Goal: Find specific page/section

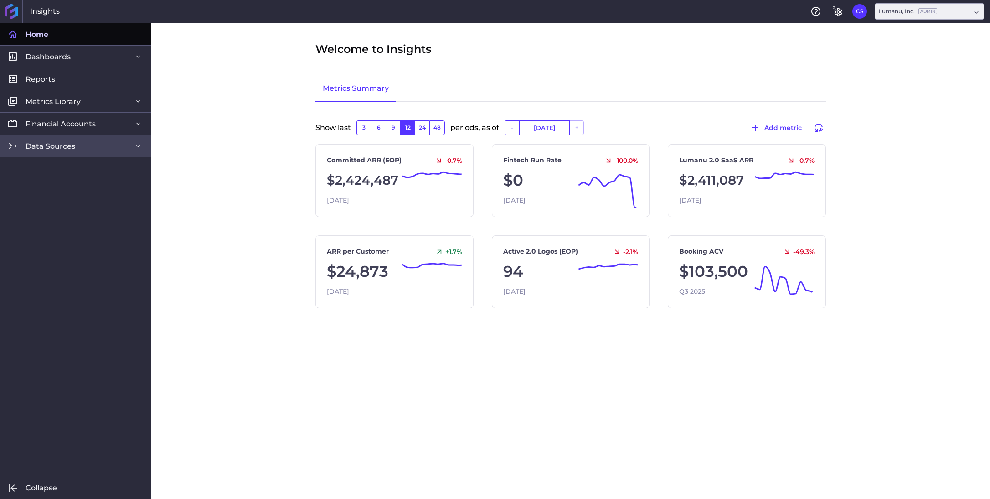
click at [56, 148] on span "Data Sources" at bounding box center [51, 146] width 50 height 10
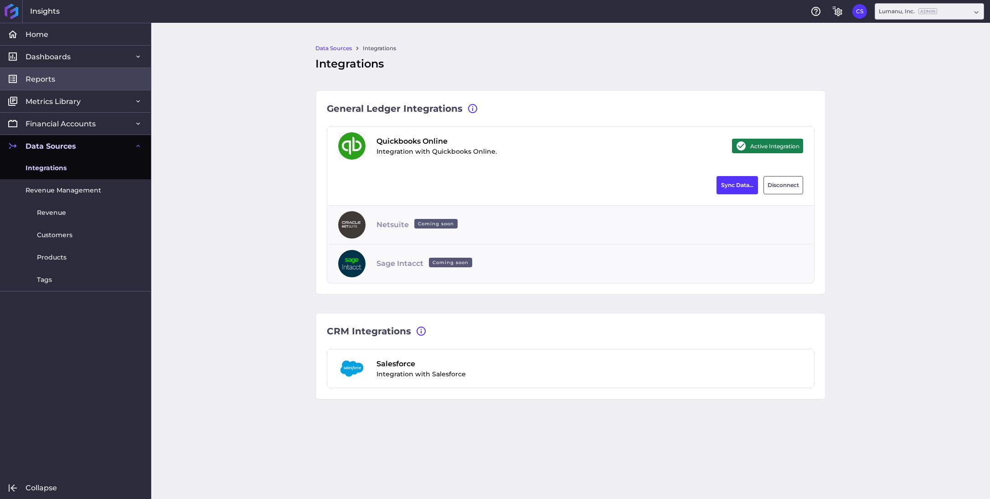
click at [44, 83] on link "Reports" at bounding box center [75, 78] width 151 height 22
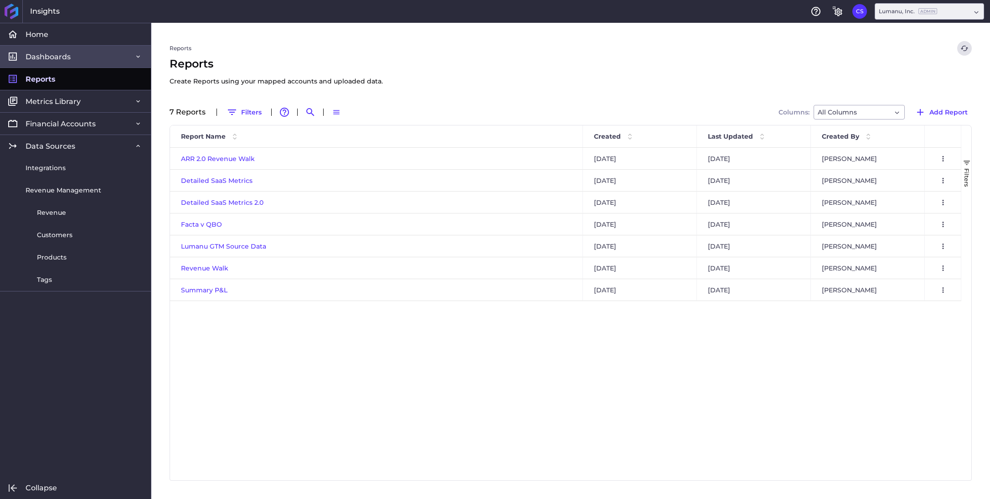
click at [41, 58] on span "Dashboards" at bounding box center [48, 57] width 45 height 10
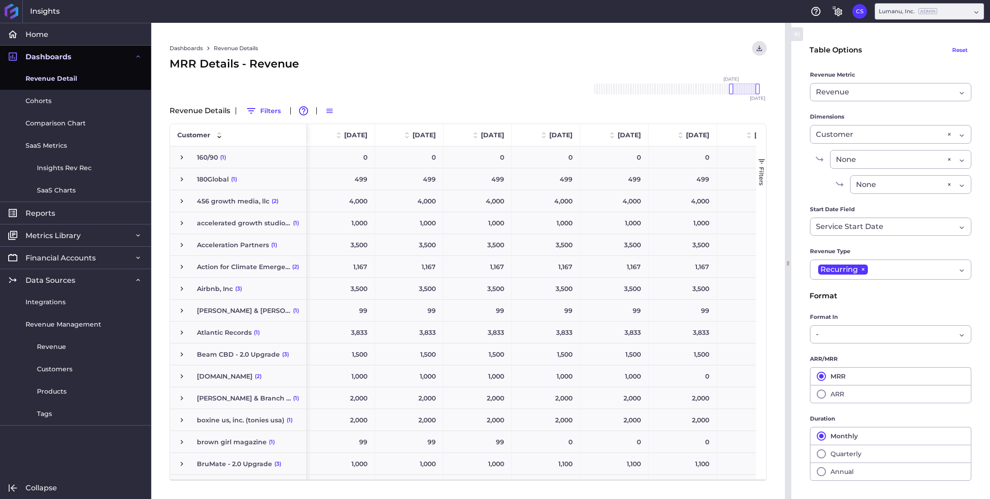
click at [45, 76] on span "Revenue Detail" at bounding box center [51, 79] width 51 height 10
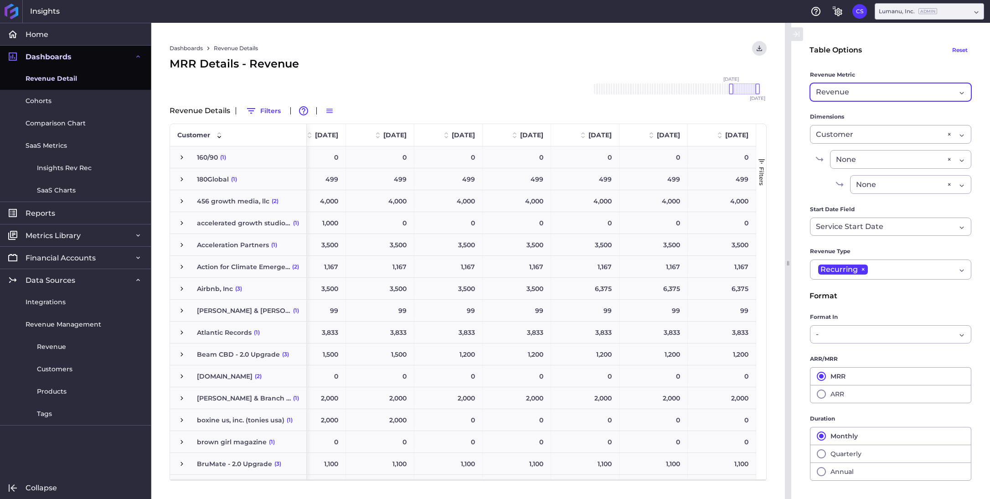
click at [877, 92] on div "Revenue" at bounding box center [886, 92] width 140 height 11
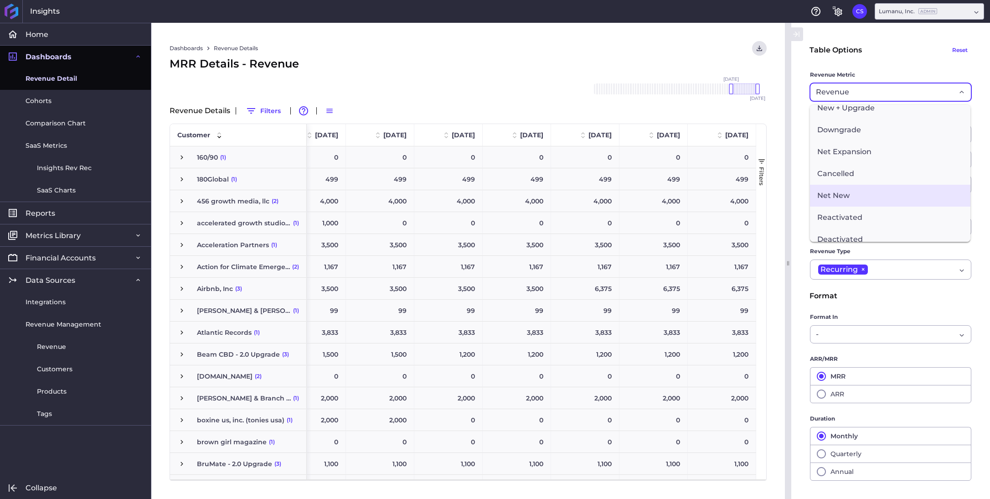
click at [850, 201] on span "Net New" at bounding box center [890, 196] width 160 height 22
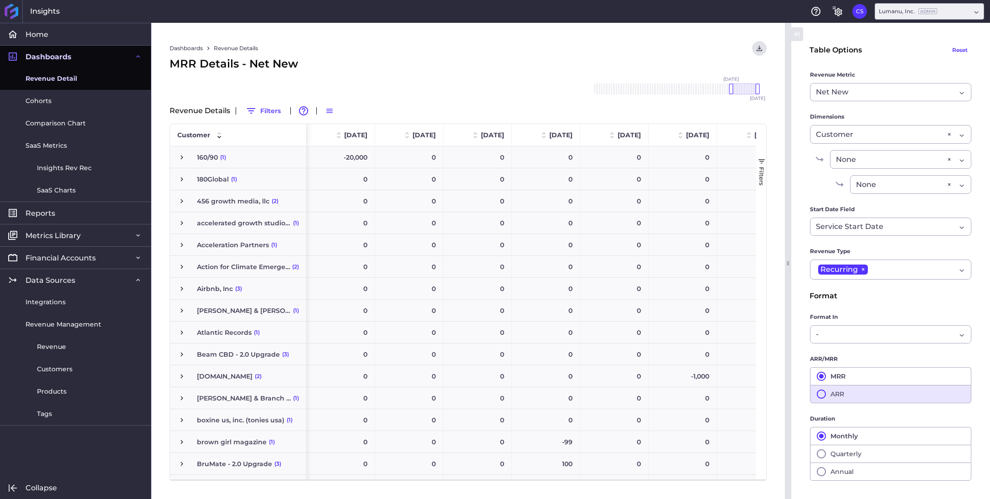
click at [821, 392] on icon "button" at bounding box center [821, 393] width 11 height 11
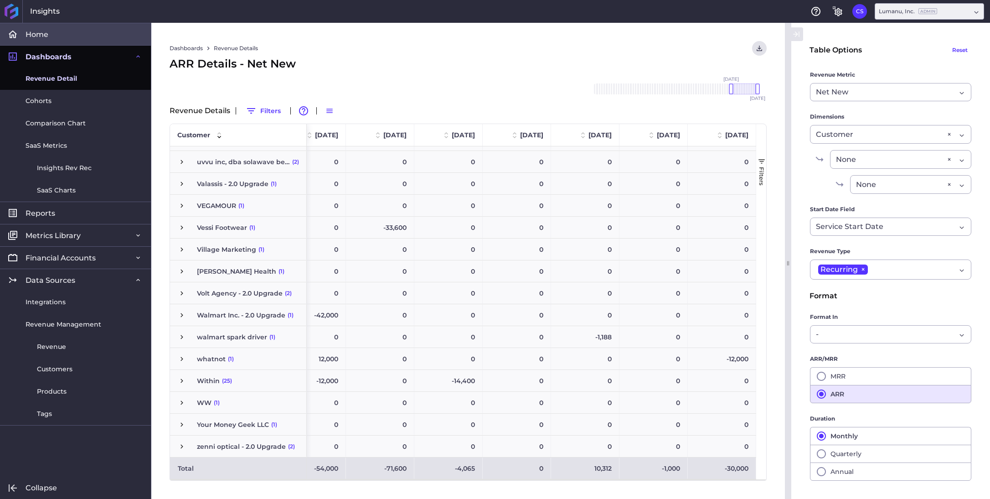
click at [57, 34] on link "Home" at bounding box center [75, 34] width 151 height 22
